Goal: Task Accomplishment & Management: Use online tool/utility

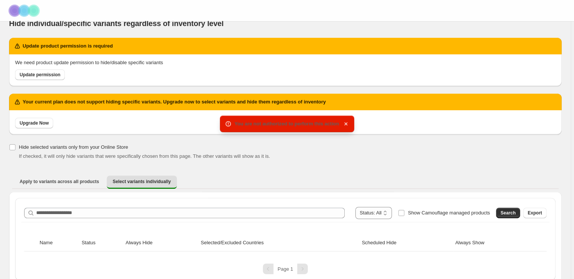
scroll to position [18, 0]
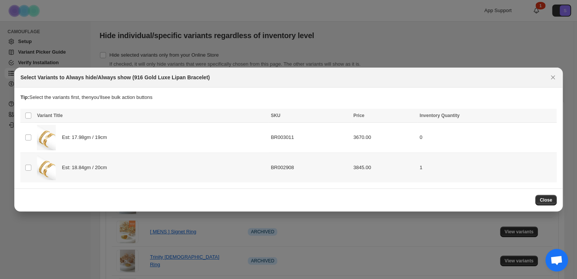
click at [149, 171] on div "Est: 18.84gm / 20cm" at bounding box center [151, 167] width 229 height 25
click at [429, 117] on span "Always show" at bounding box center [422, 116] width 28 height 6
click at [117, 140] on div "Est: 17.98gm / 19cm" at bounding box center [151, 137] width 229 height 25
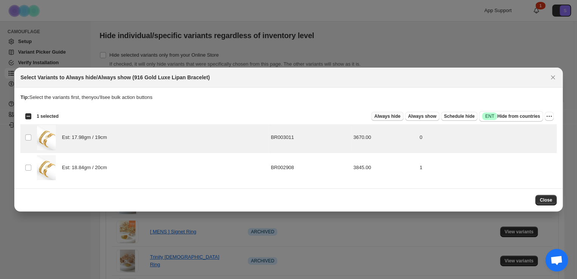
click at [400, 119] on span "Always hide" at bounding box center [387, 116] width 26 height 6
